Goal: Navigation & Orientation: Find specific page/section

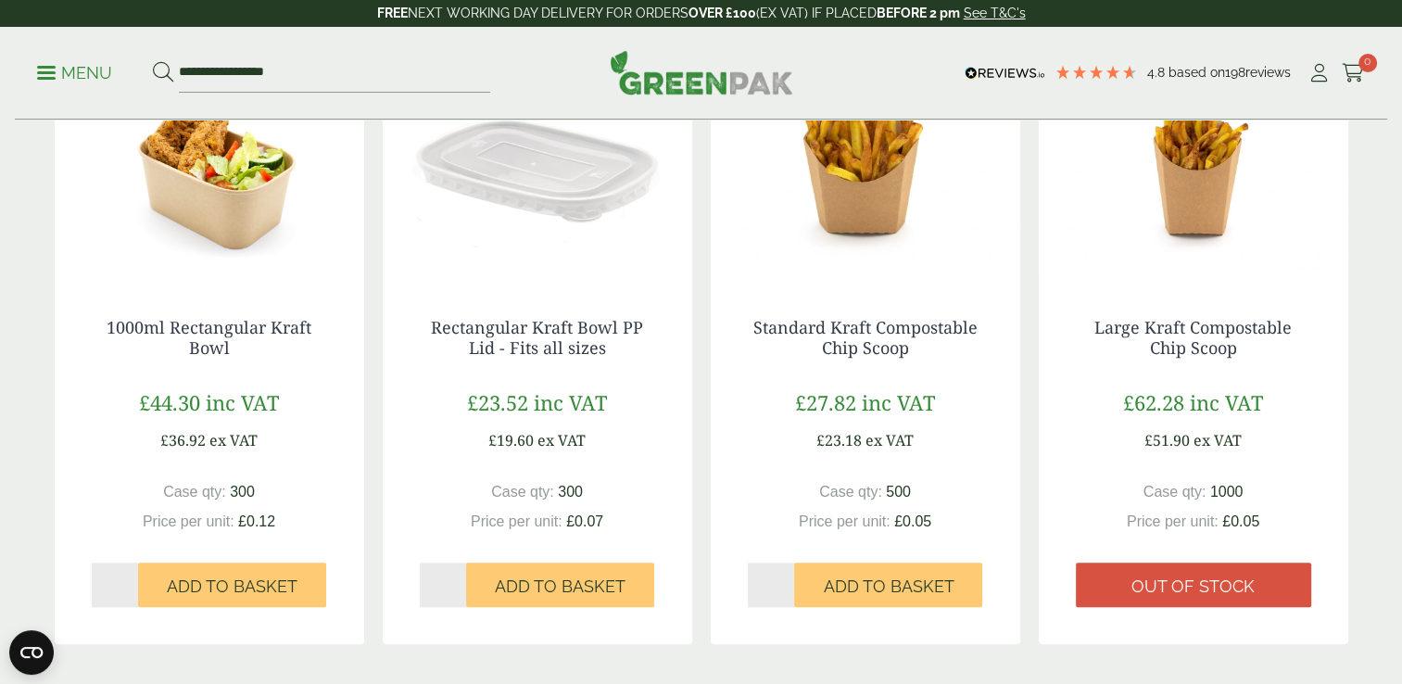
scroll to position [2021, 0]
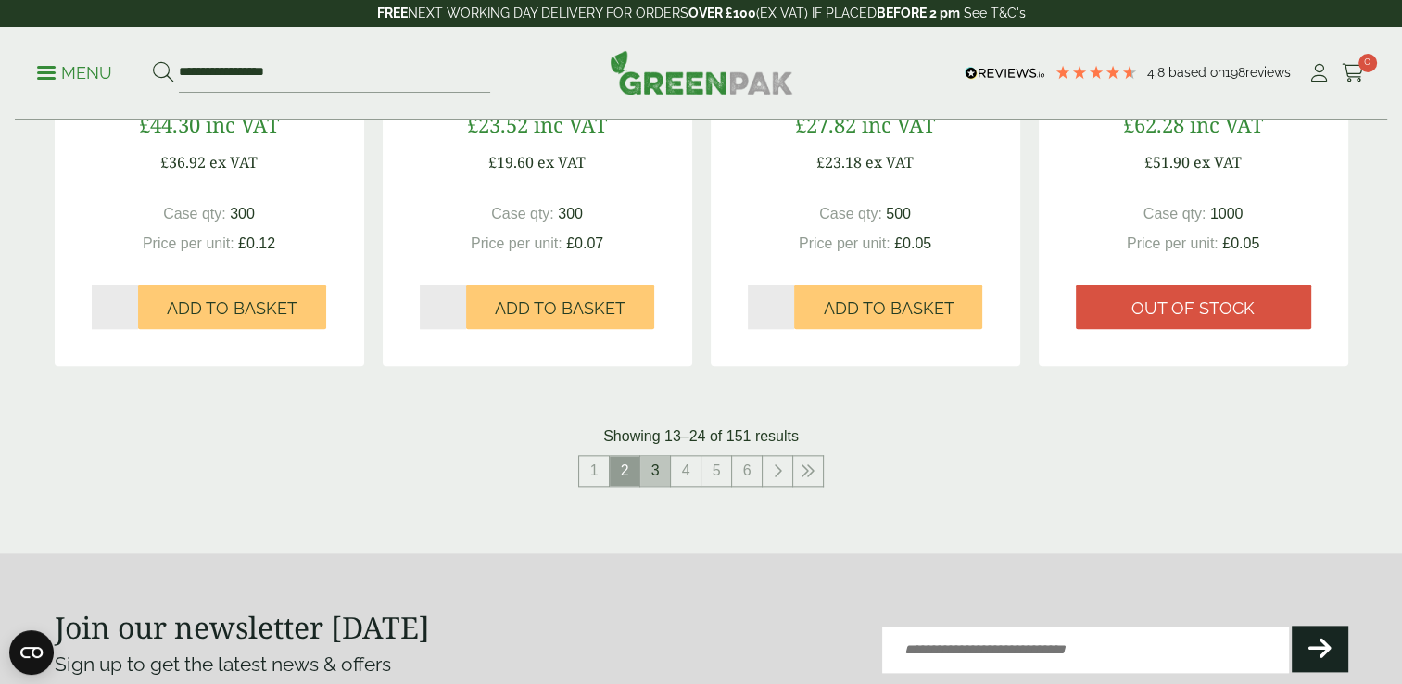
click at [656, 466] on link "3" at bounding box center [655, 471] width 30 height 30
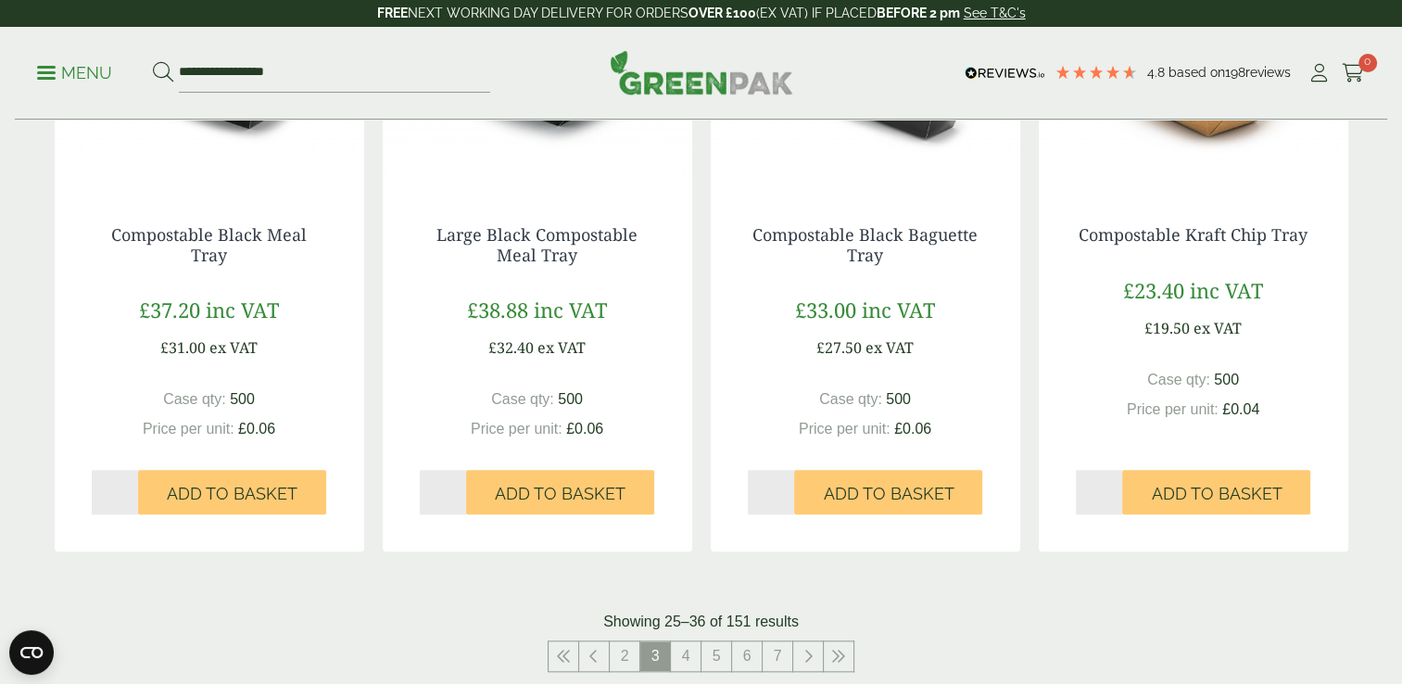
scroll to position [2113, 0]
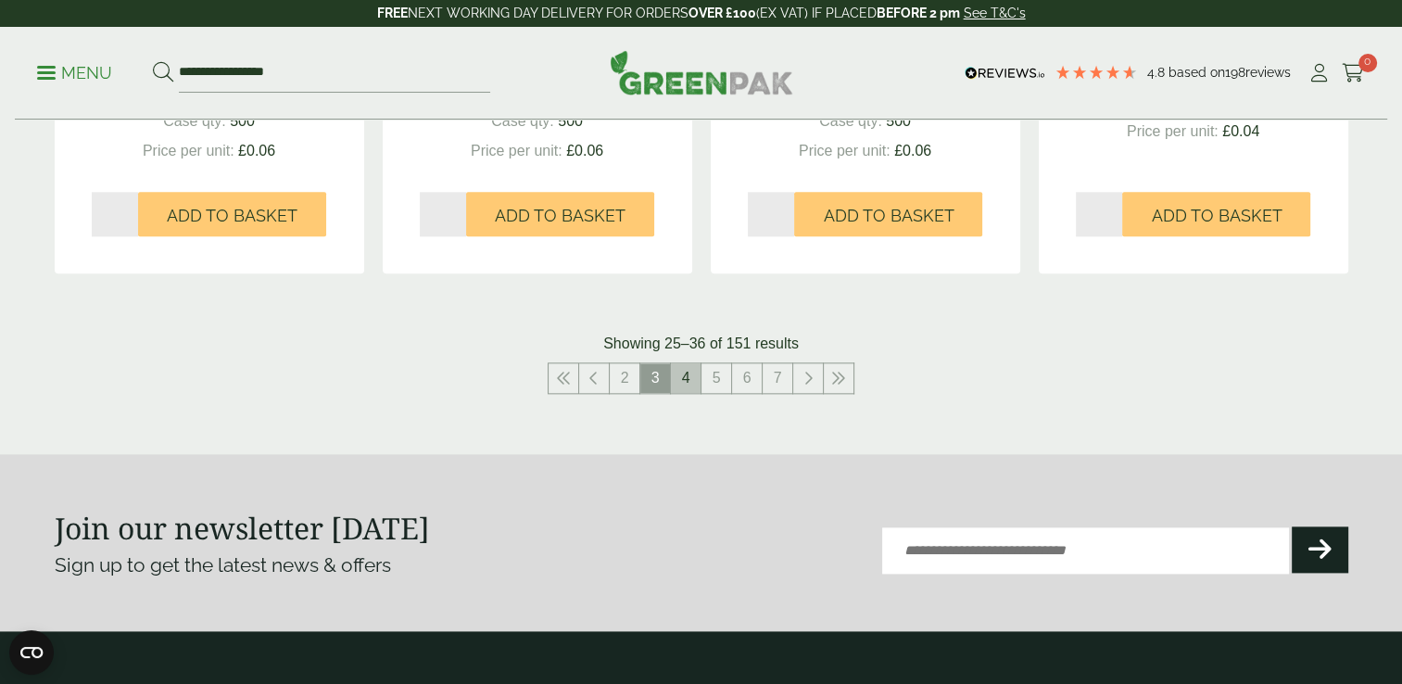
click at [676, 387] on link "4" at bounding box center [686, 378] width 30 height 30
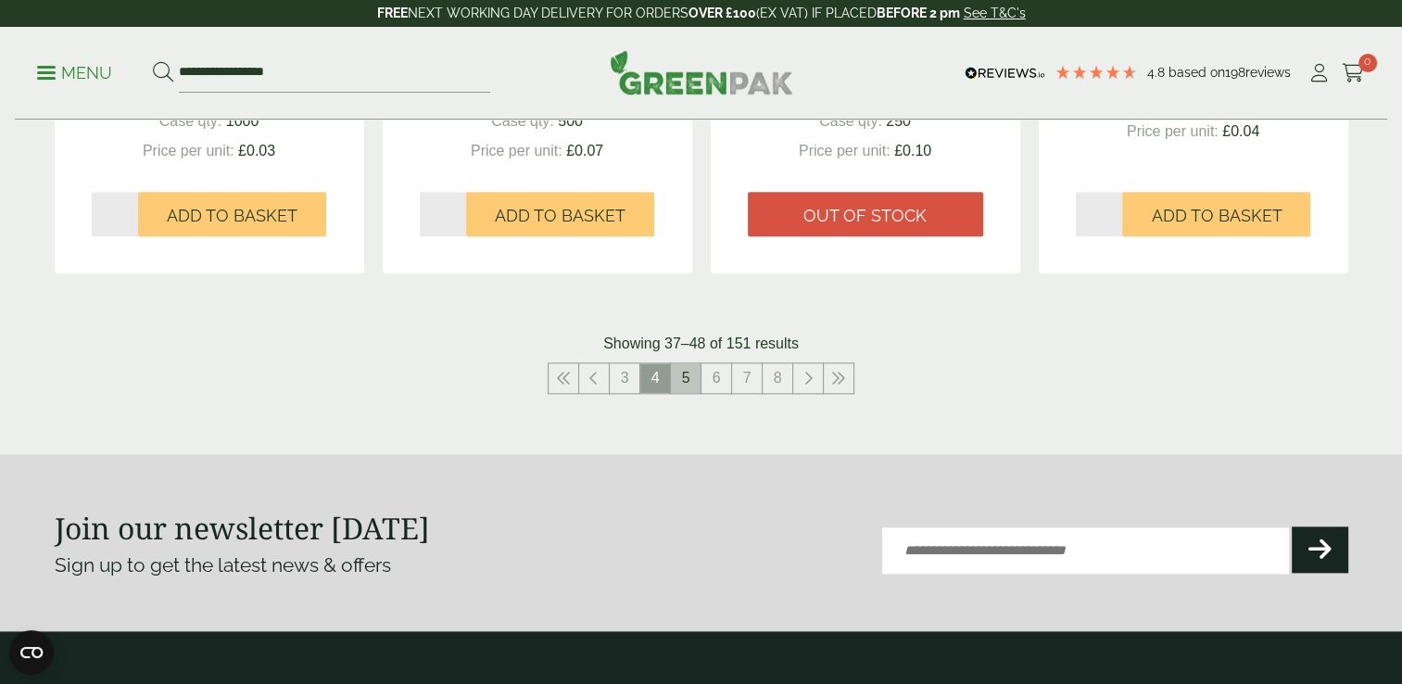
click at [691, 379] on link "5" at bounding box center [686, 378] width 30 height 30
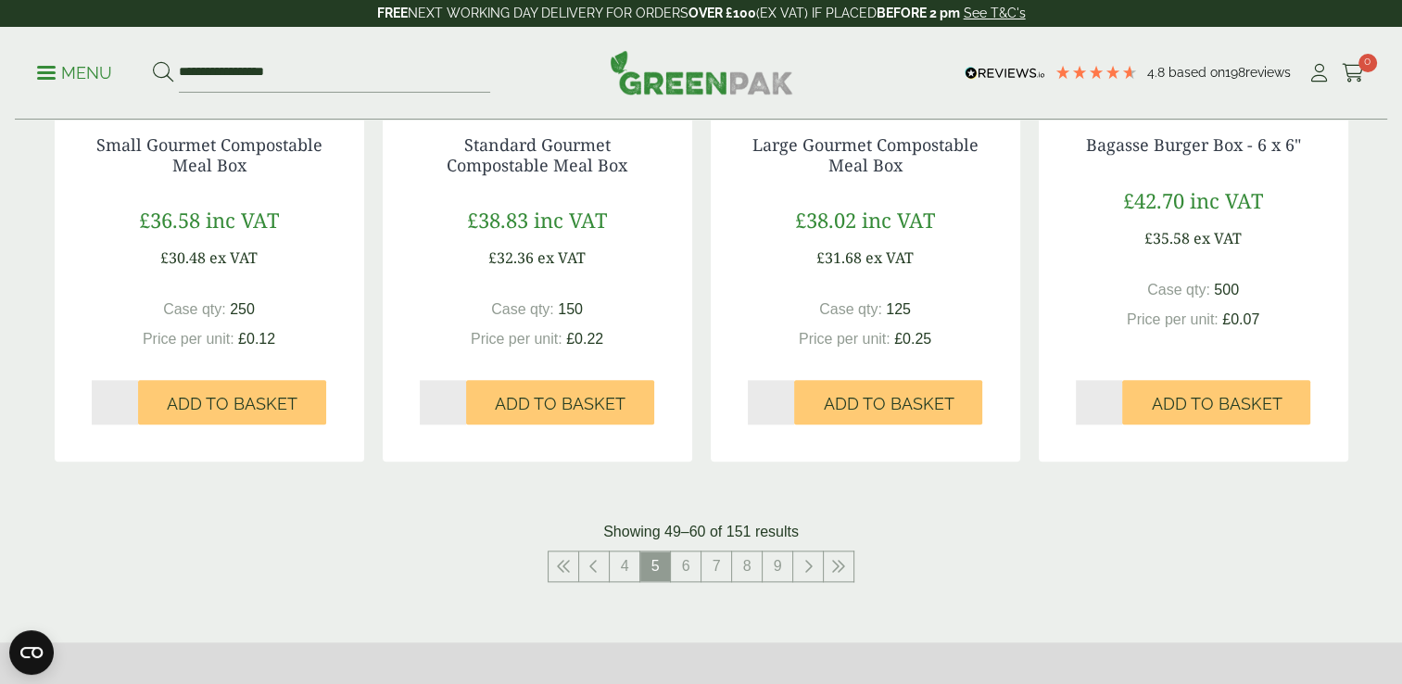
scroll to position [1928, 0]
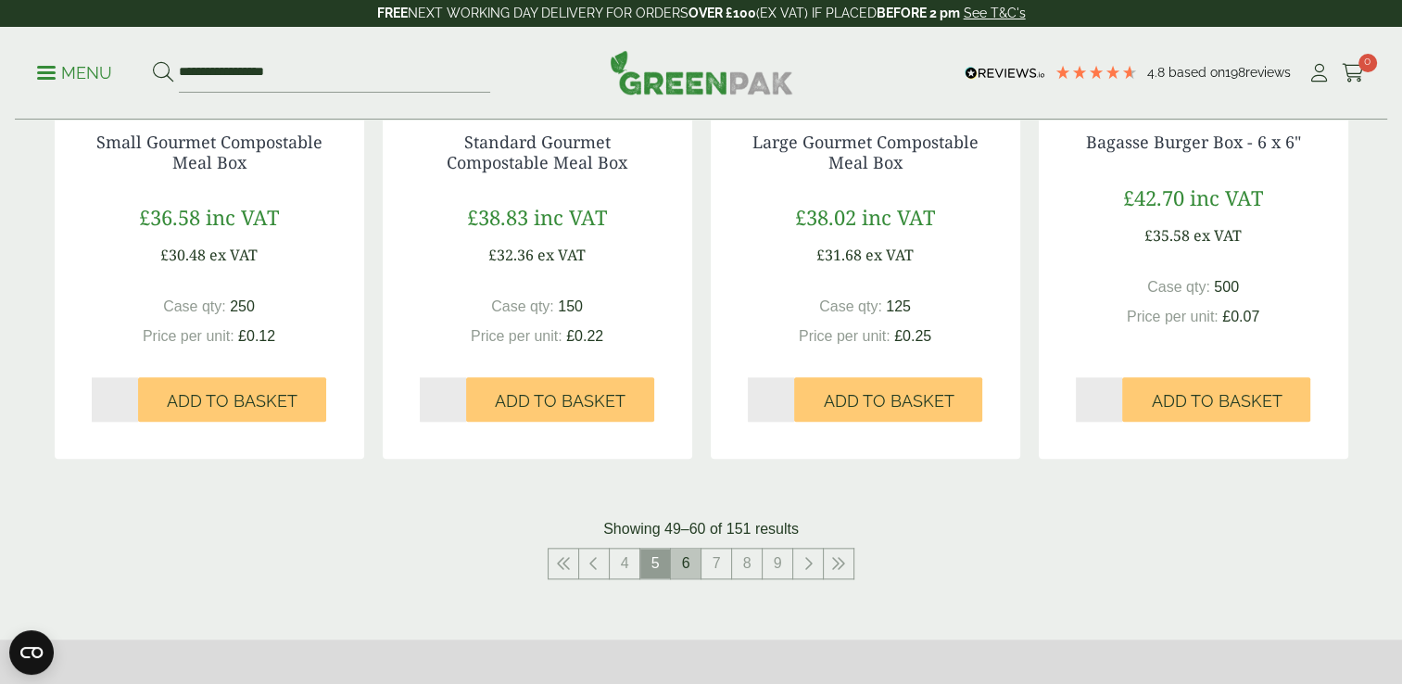
click at [692, 565] on link "6" at bounding box center [686, 564] width 30 height 30
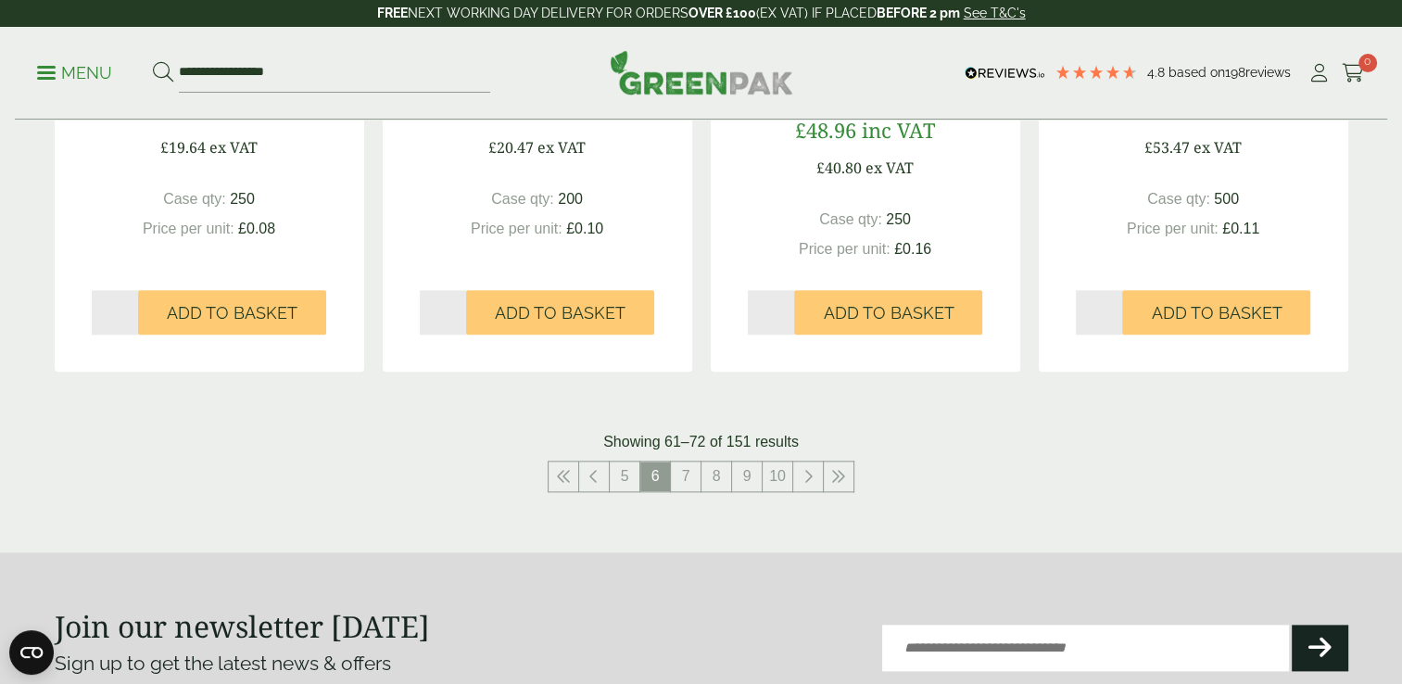
scroll to position [2113, 0]
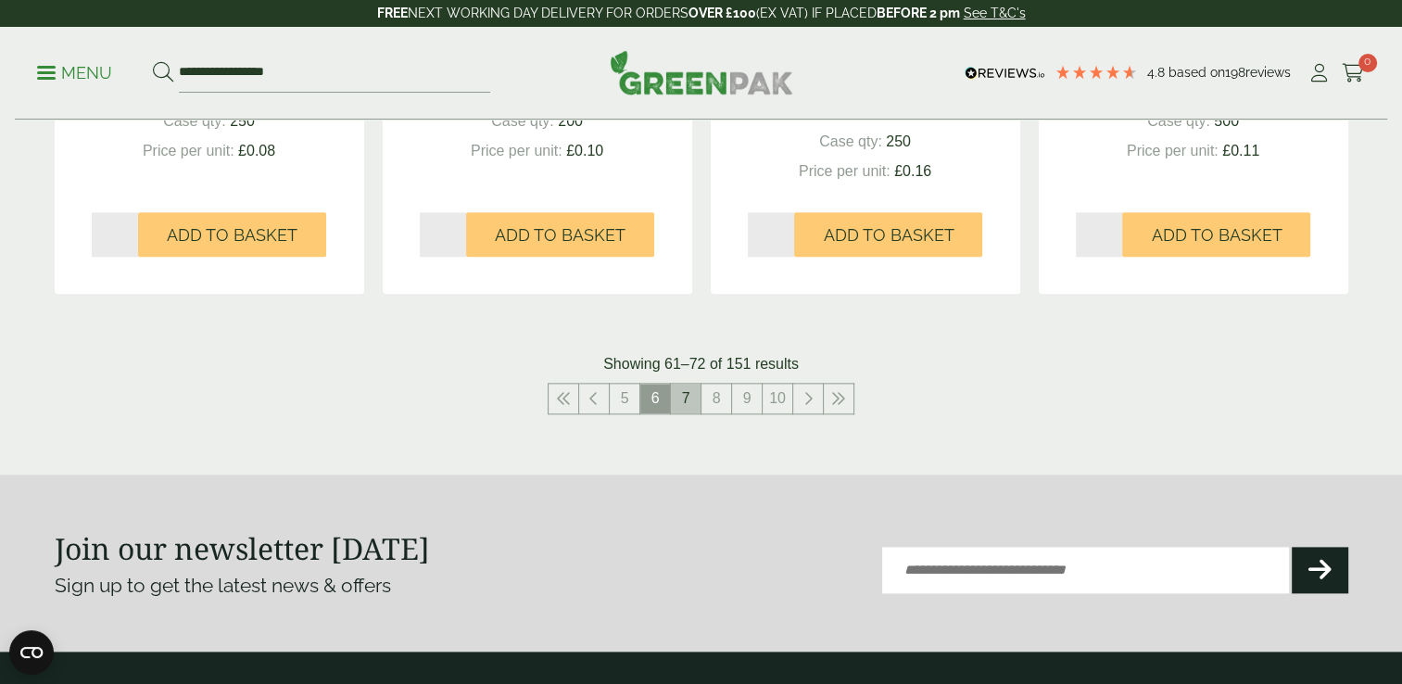
click at [675, 389] on link "7" at bounding box center [686, 399] width 30 height 30
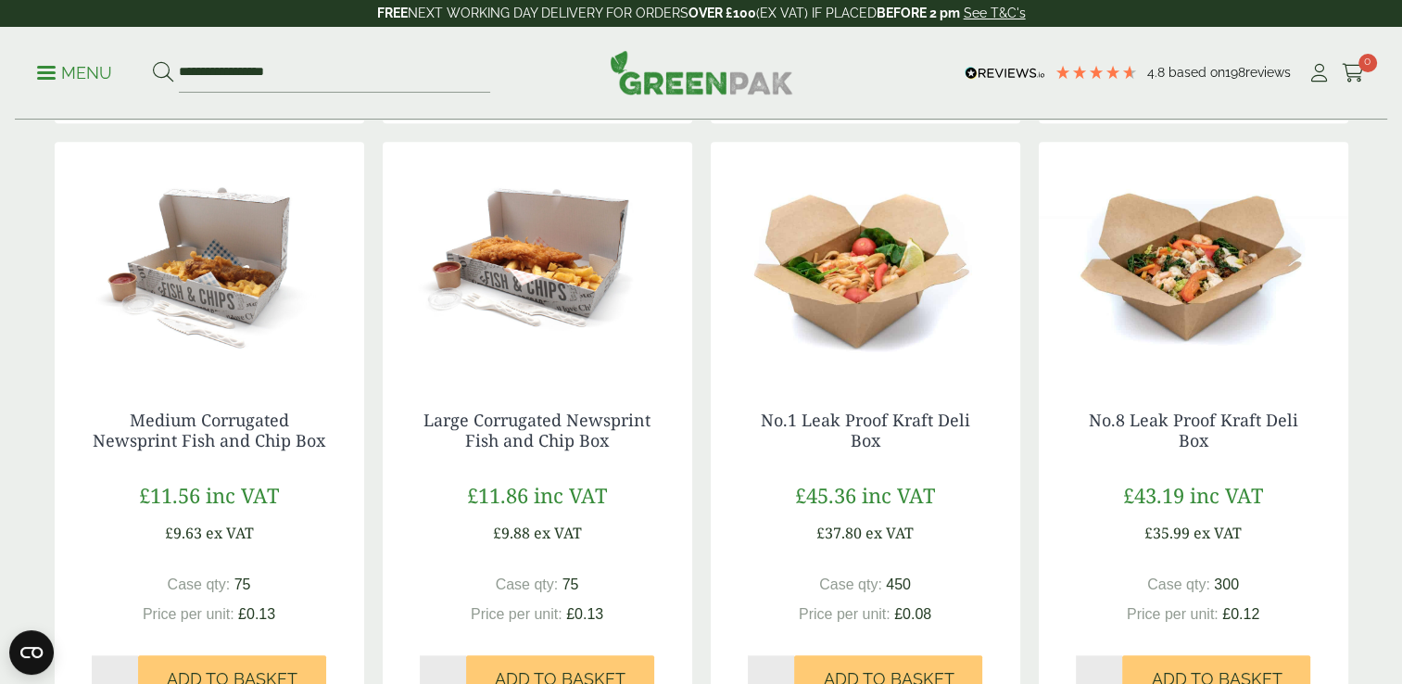
scroll to position [2113, 0]
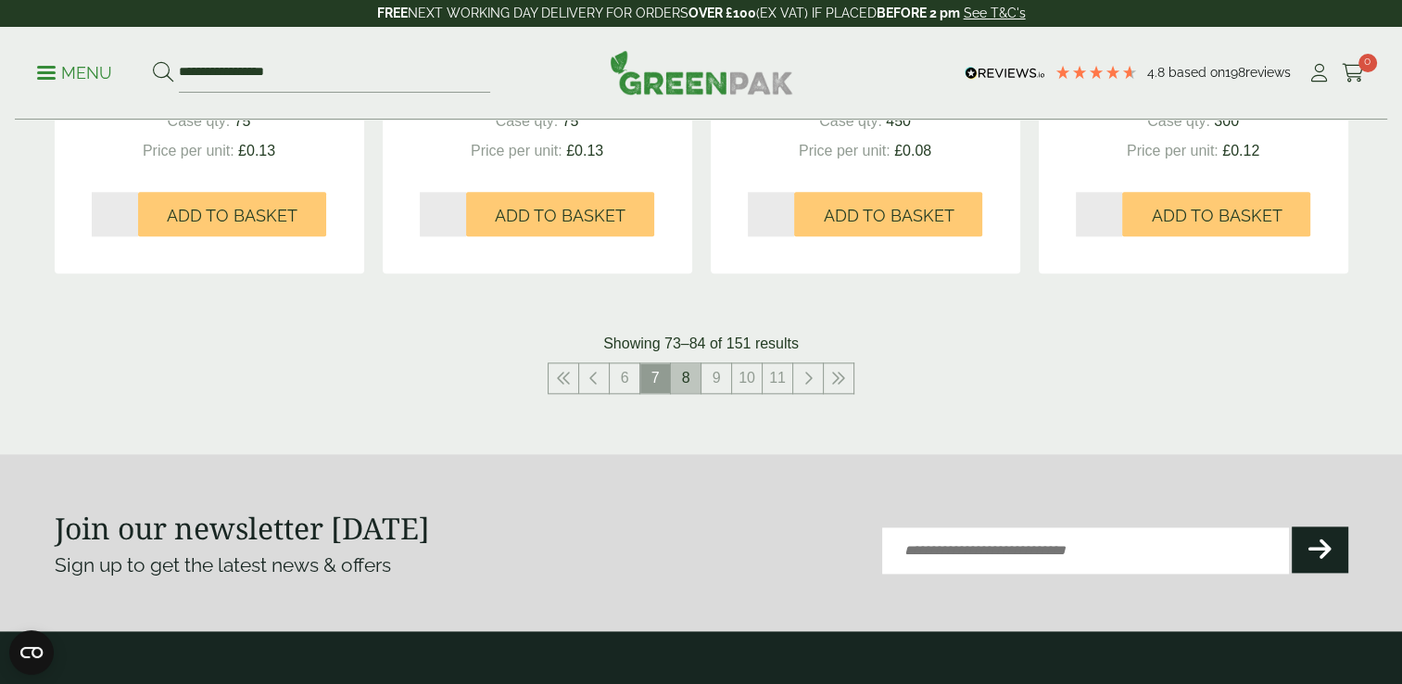
click at [679, 386] on link "8" at bounding box center [686, 378] width 30 height 30
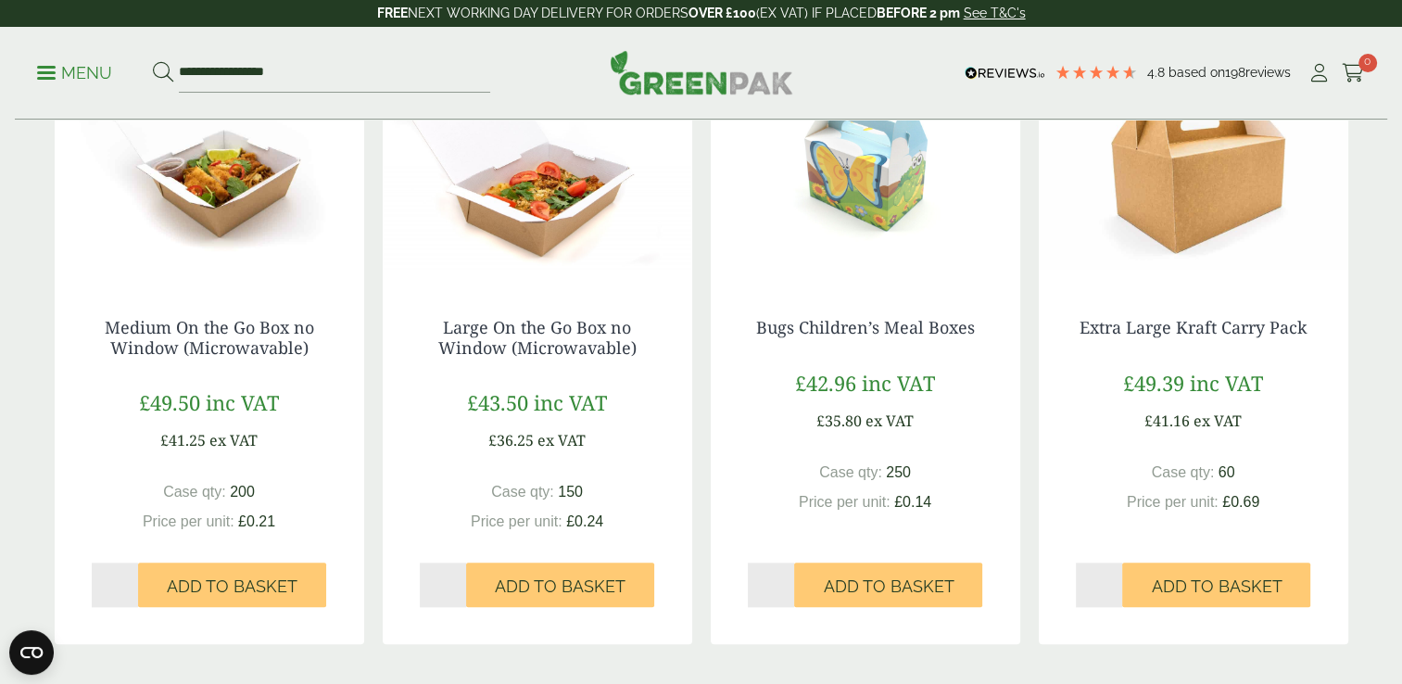
scroll to position [2206, 0]
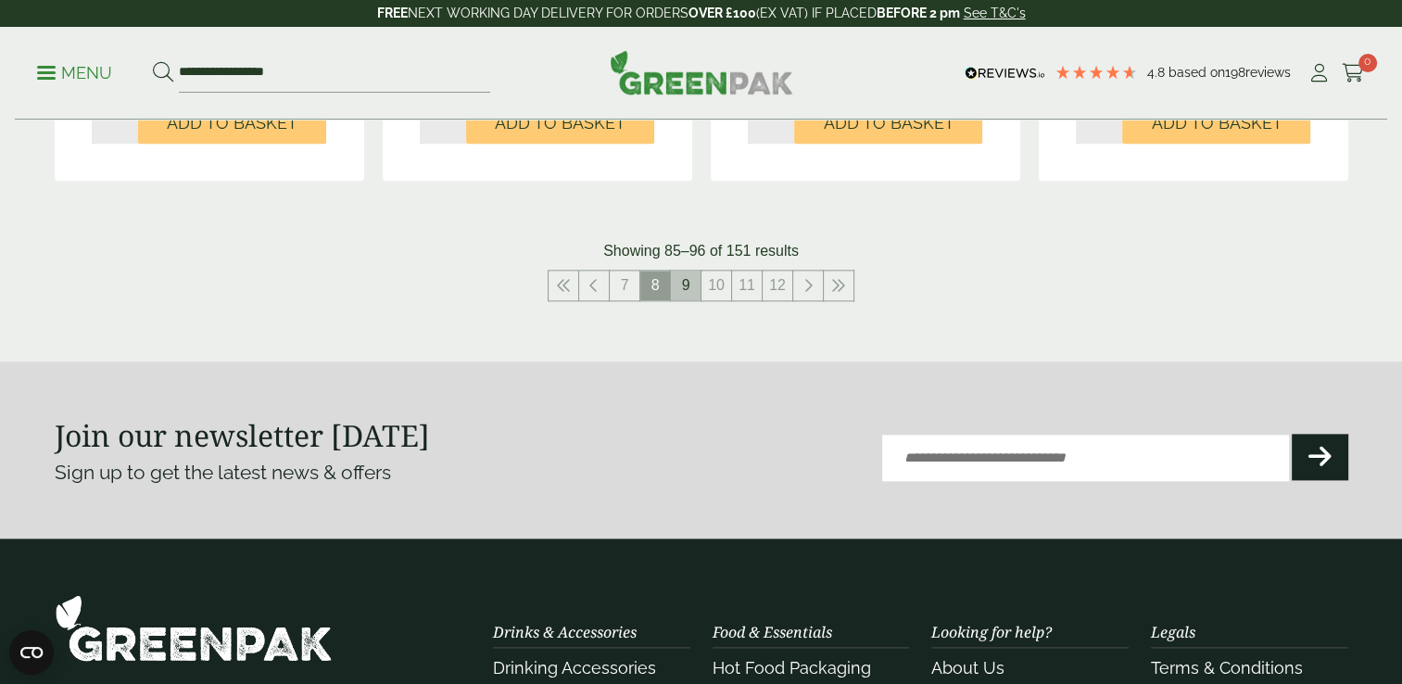
click at [689, 277] on link "9" at bounding box center [686, 286] width 30 height 30
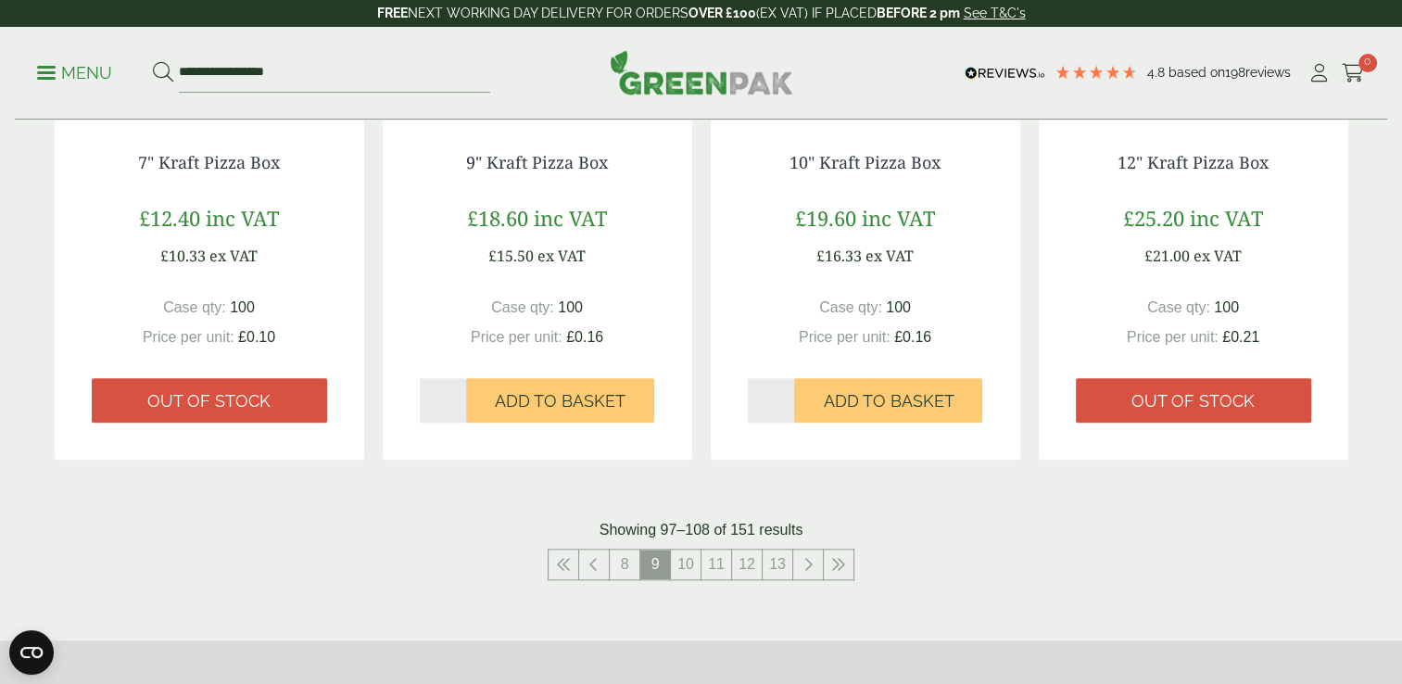
scroll to position [1928, 0]
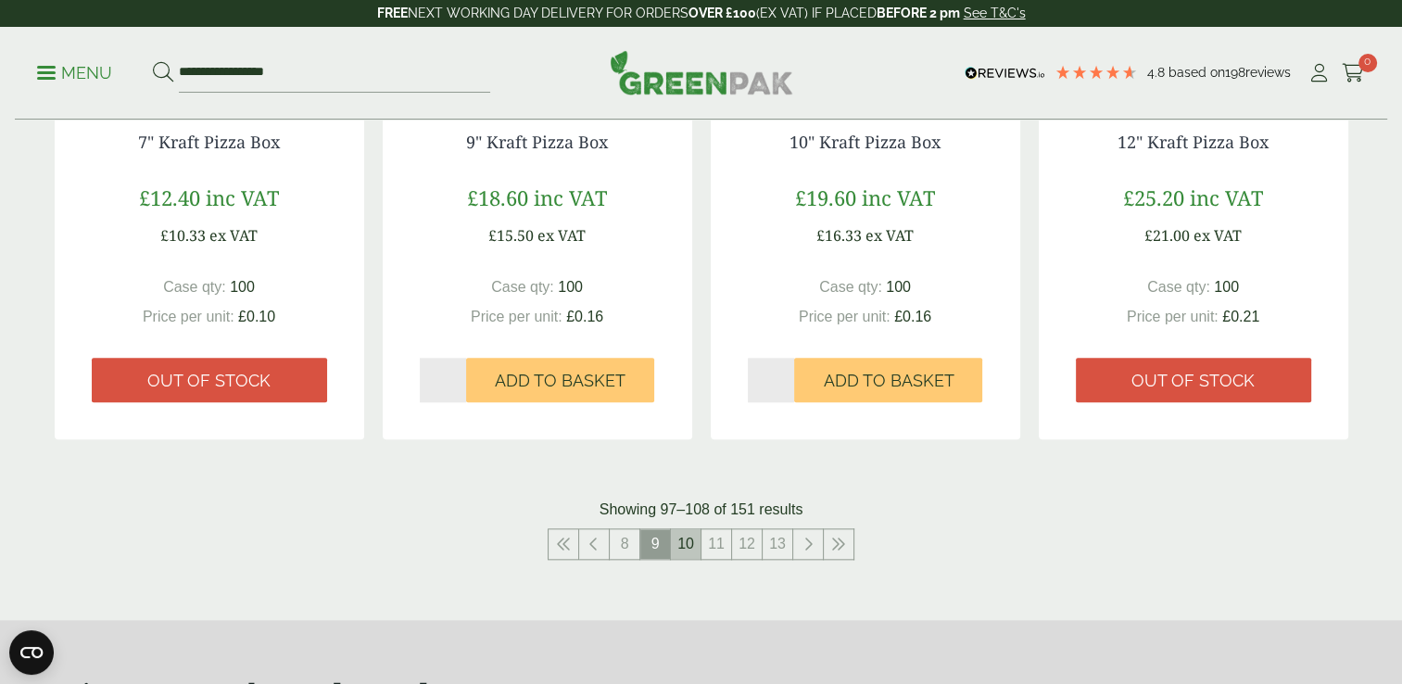
click at [688, 541] on link "10" at bounding box center [686, 544] width 30 height 30
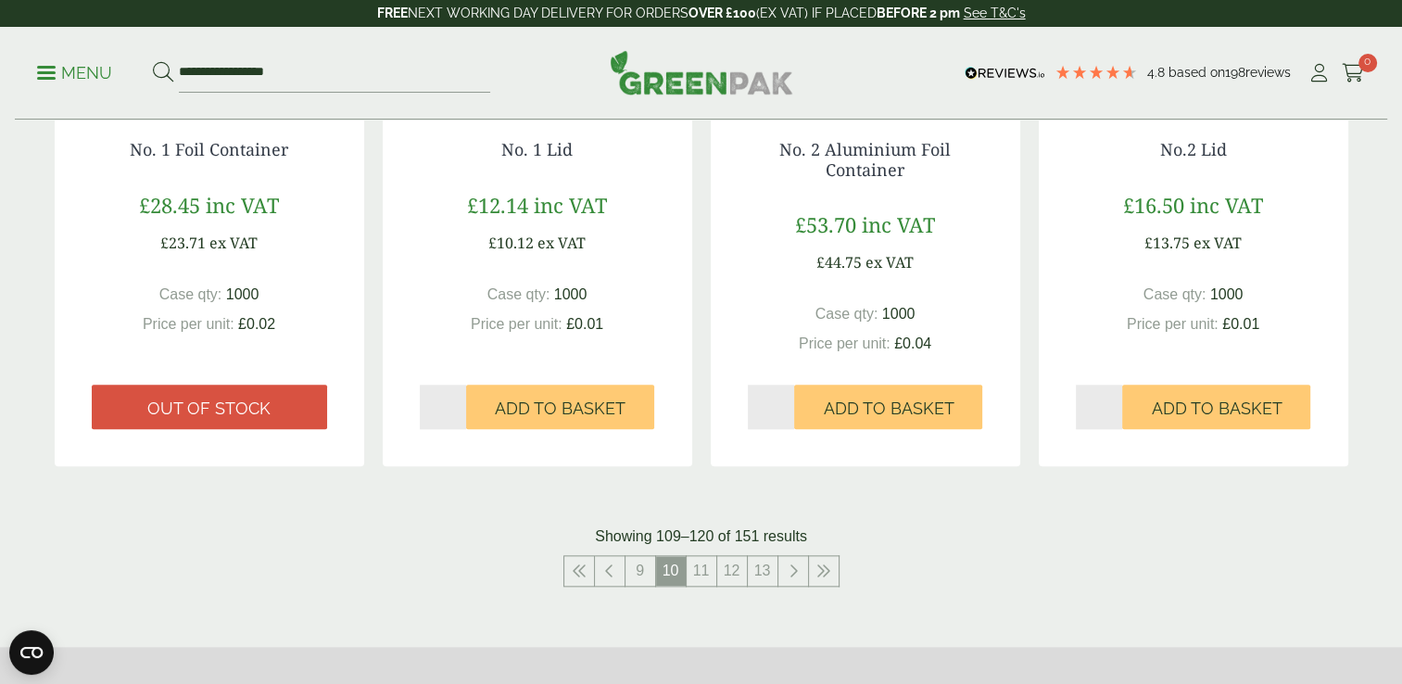
scroll to position [1928, 0]
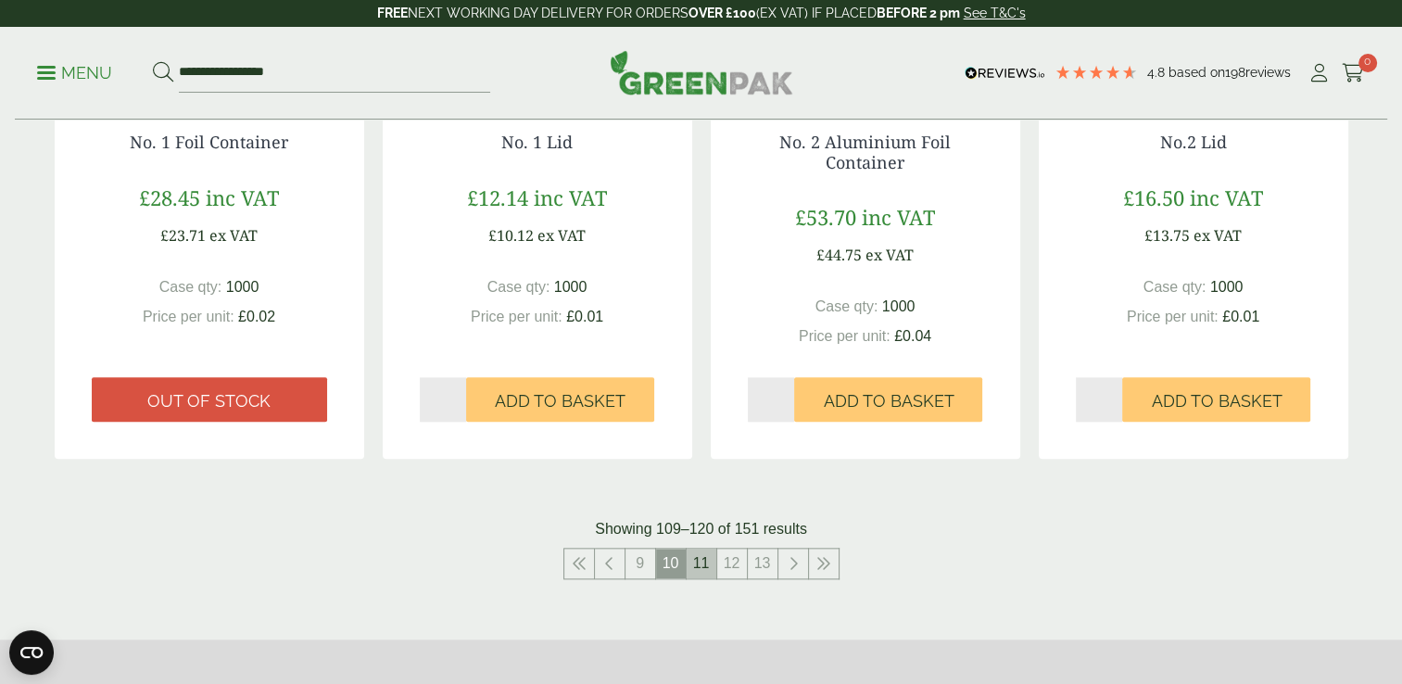
click at [701, 564] on link "11" at bounding box center [702, 564] width 30 height 30
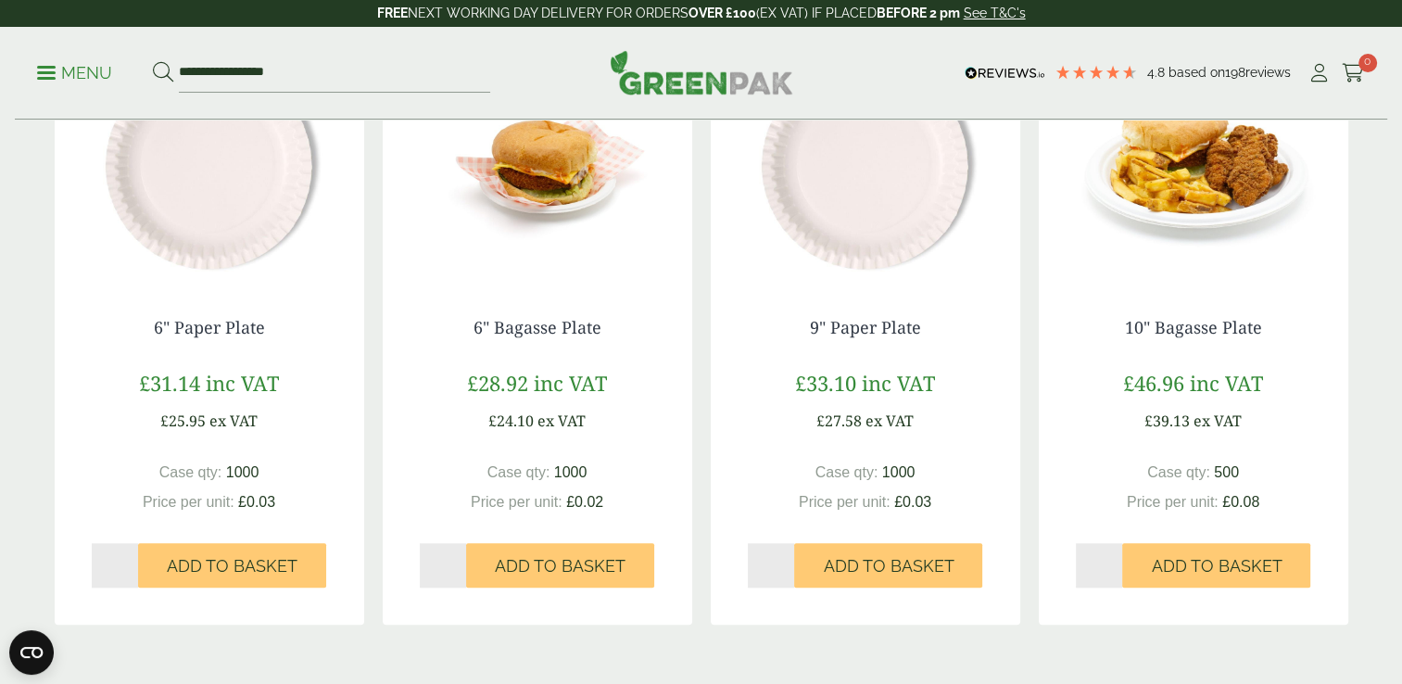
scroll to position [2021, 0]
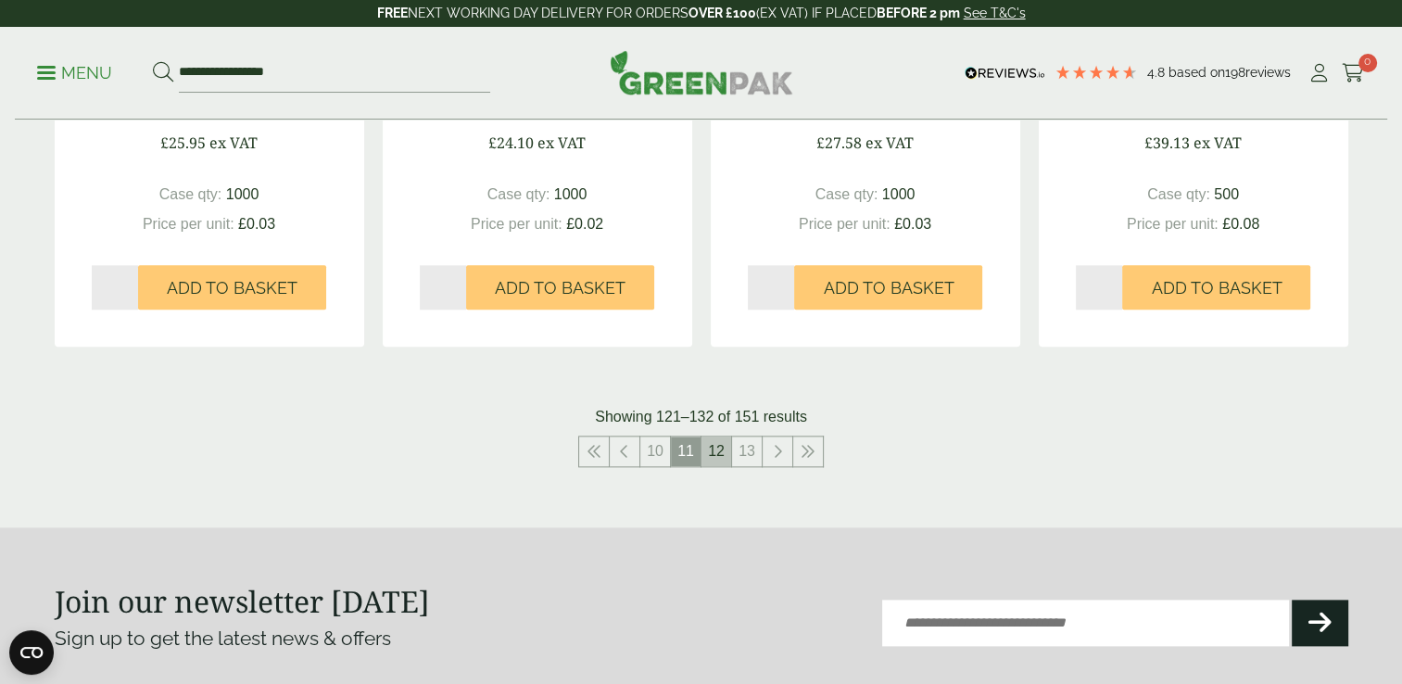
click at [726, 452] on link "12" at bounding box center [717, 452] width 30 height 30
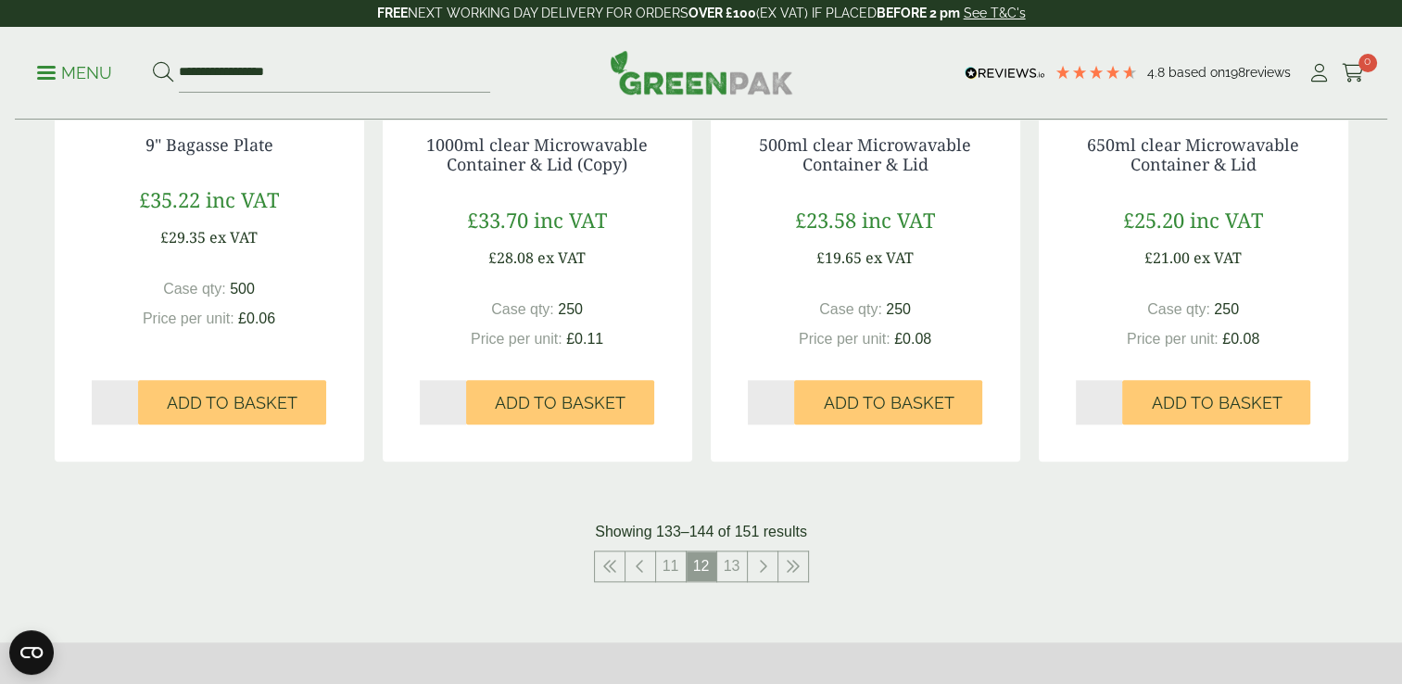
scroll to position [2021, 0]
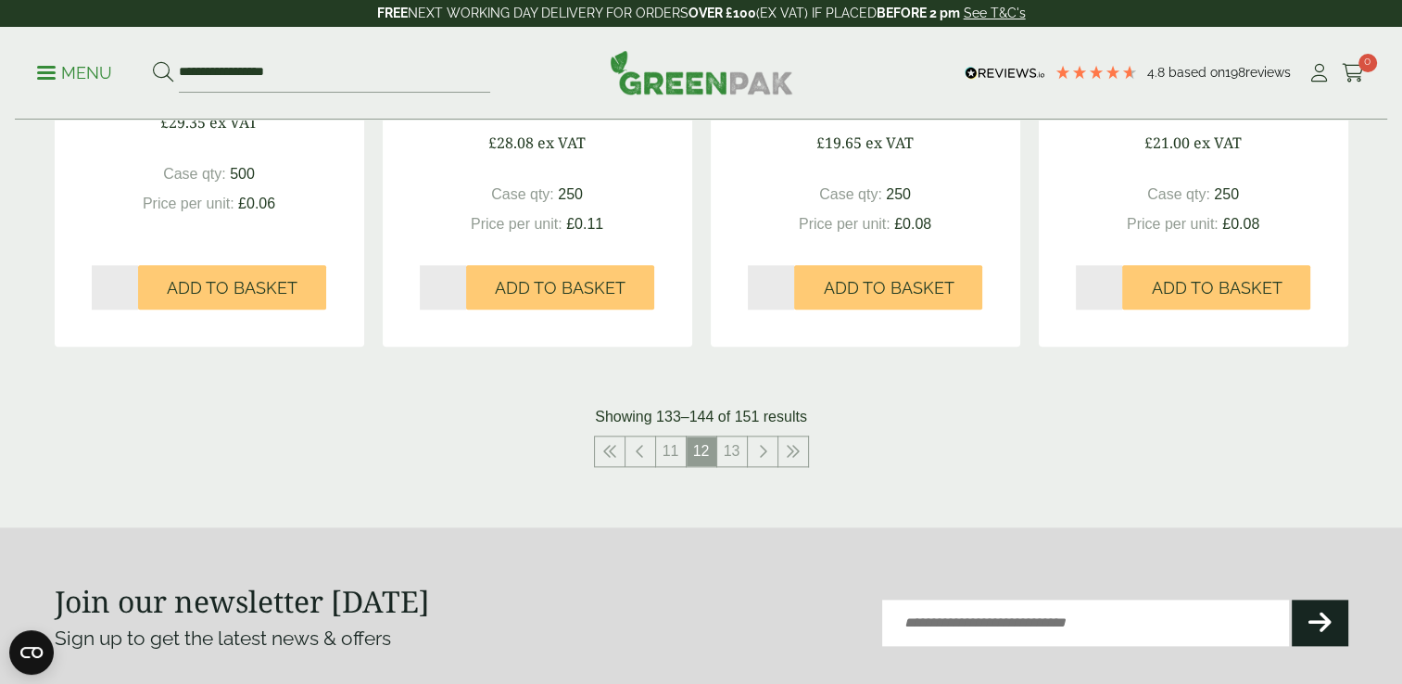
click at [725, 442] on link "13" at bounding box center [732, 452] width 30 height 30
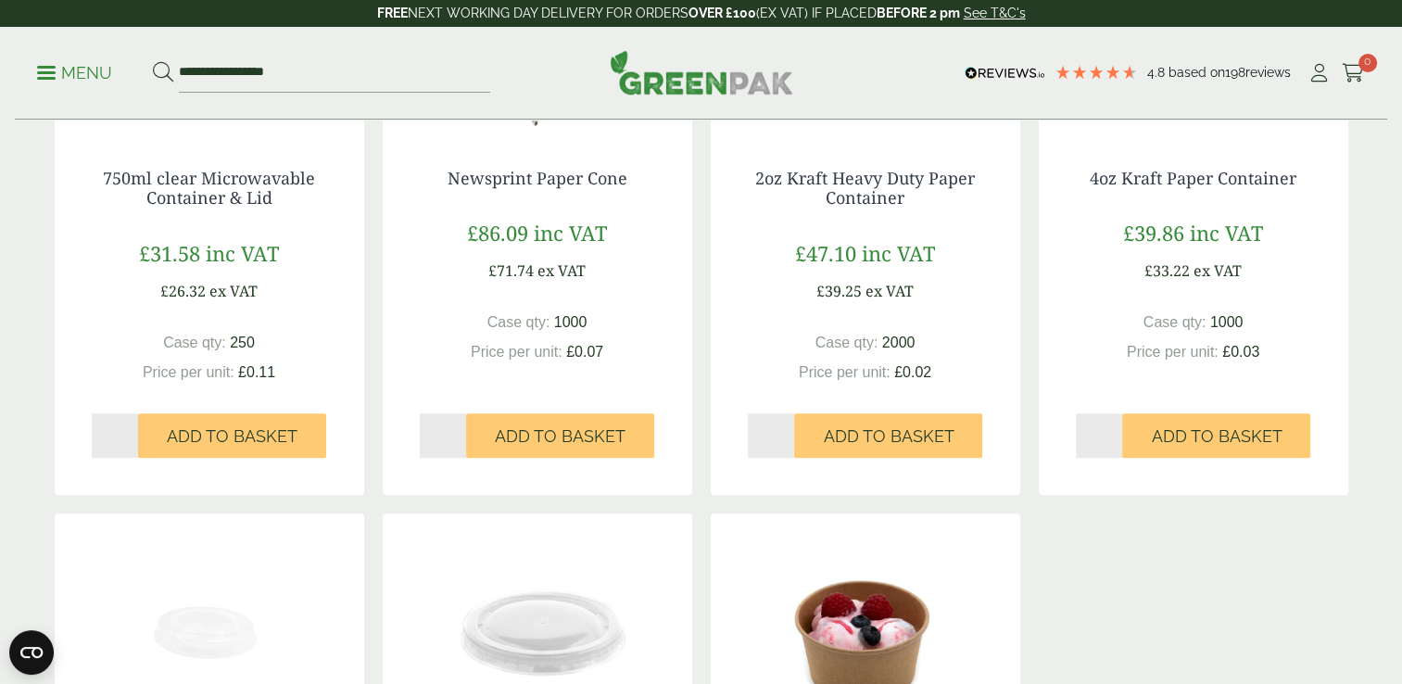
scroll to position [666, 0]
